Goal: Navigation & Orientation: Go to known website

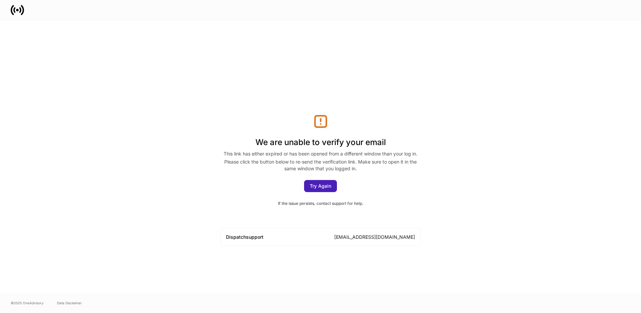
click at [329, 188] on button "Try Again" at bounding box center [320, 186] width 33 height 12
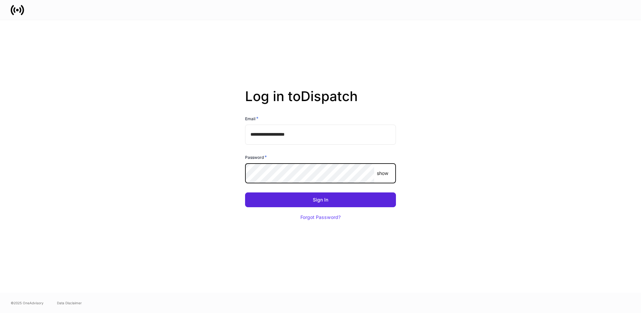
click at [245, 192] on button "Sign In" at bounding box center [320, 199] width 151 height 15
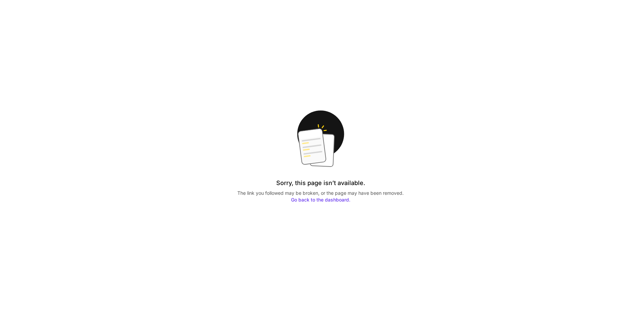
click at [339, 201] on link "Go back to the dashboard." at bounding box center [320, 200] width 59 height 6
